Goal: Information Seeking & Learning: Learn about a topic

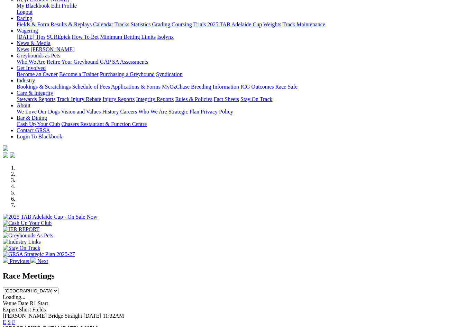
scroll to position [126, 0]
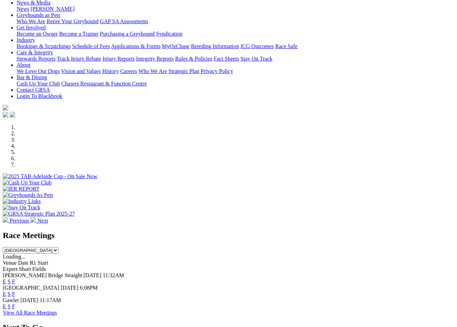
click at [15, 291] on link "F" at bounding box center [13, 294] width 3 height 6
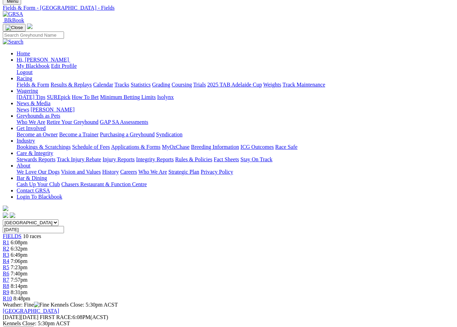
scroll to position [30, 0]
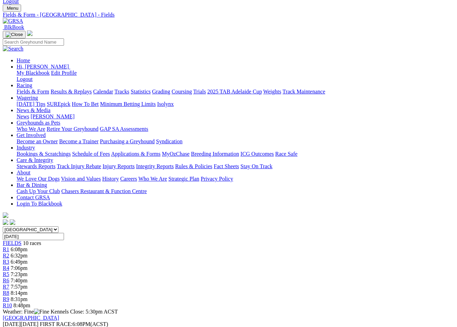
click at [113, 89] on link "Calendar" at bounding box center [103, 92] width 20 height 6
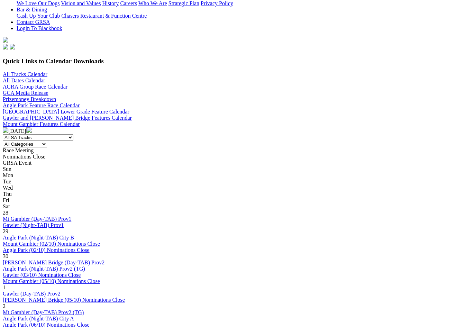
scroll to position [207, 0]
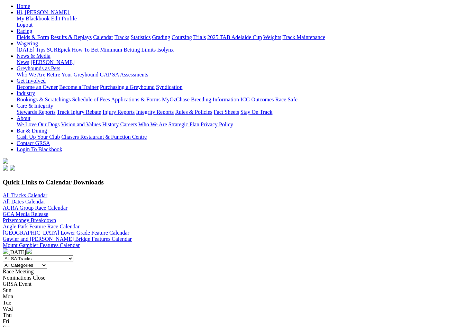
scroll to position [141, 0]
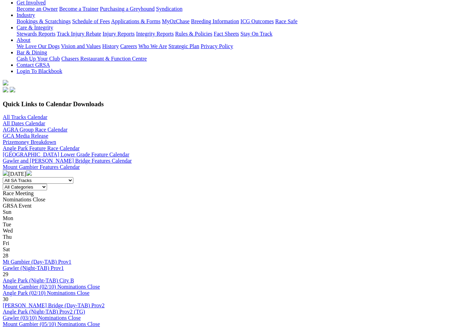
scroll to position [166, 0]
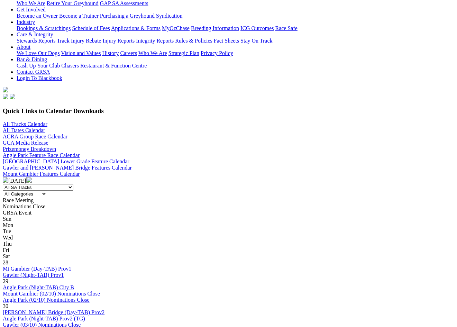
scroll to position [175, 0]
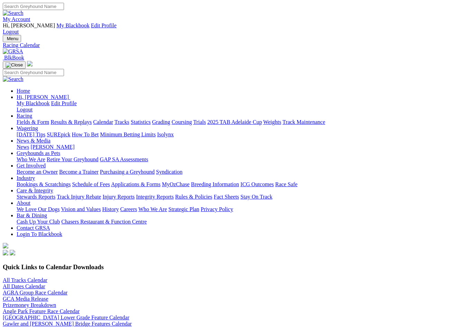
click at [132, 321] on link "Gawler and [PERSON_NAME] Bridge Features Calendar" at bounding box center [67, 324] width 129 height 6
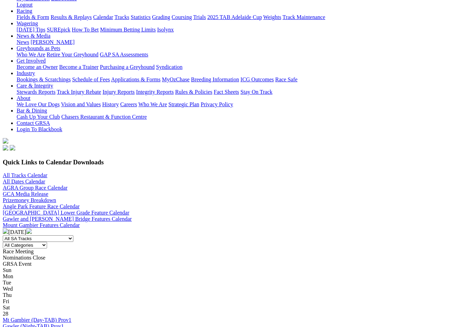
scroll to position [161, 0]
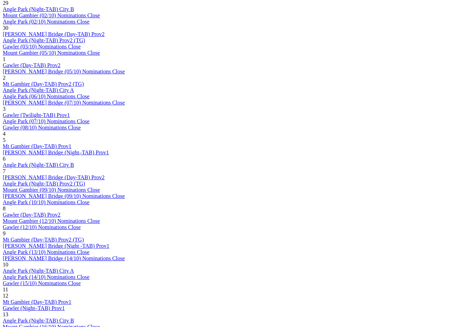
scroll to position [435, 0]
